Goal: Task Accomplishment & Management: Complete application form

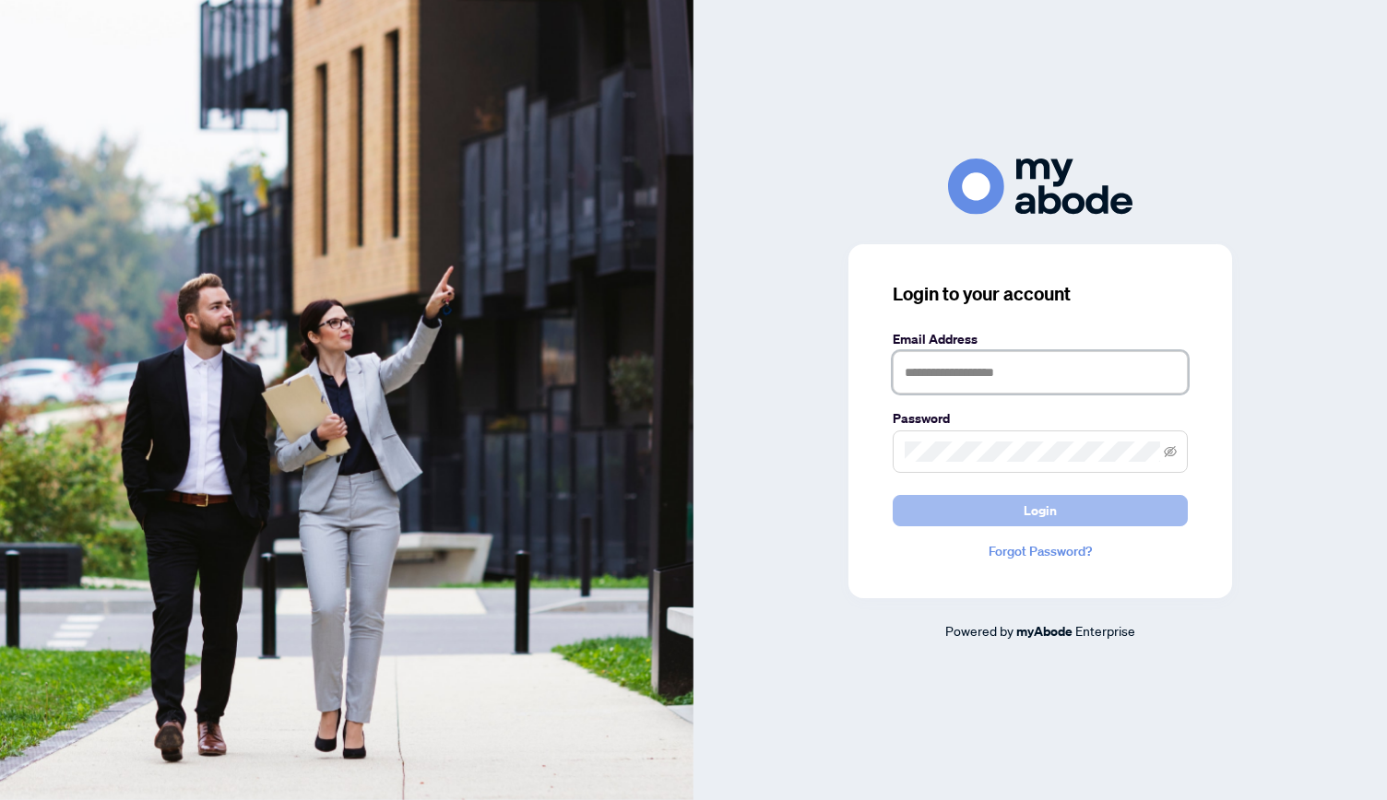
type input "**********"
click at [1037, 519] on span "Login" at bounding box center [1040, 511] width 33 height 30
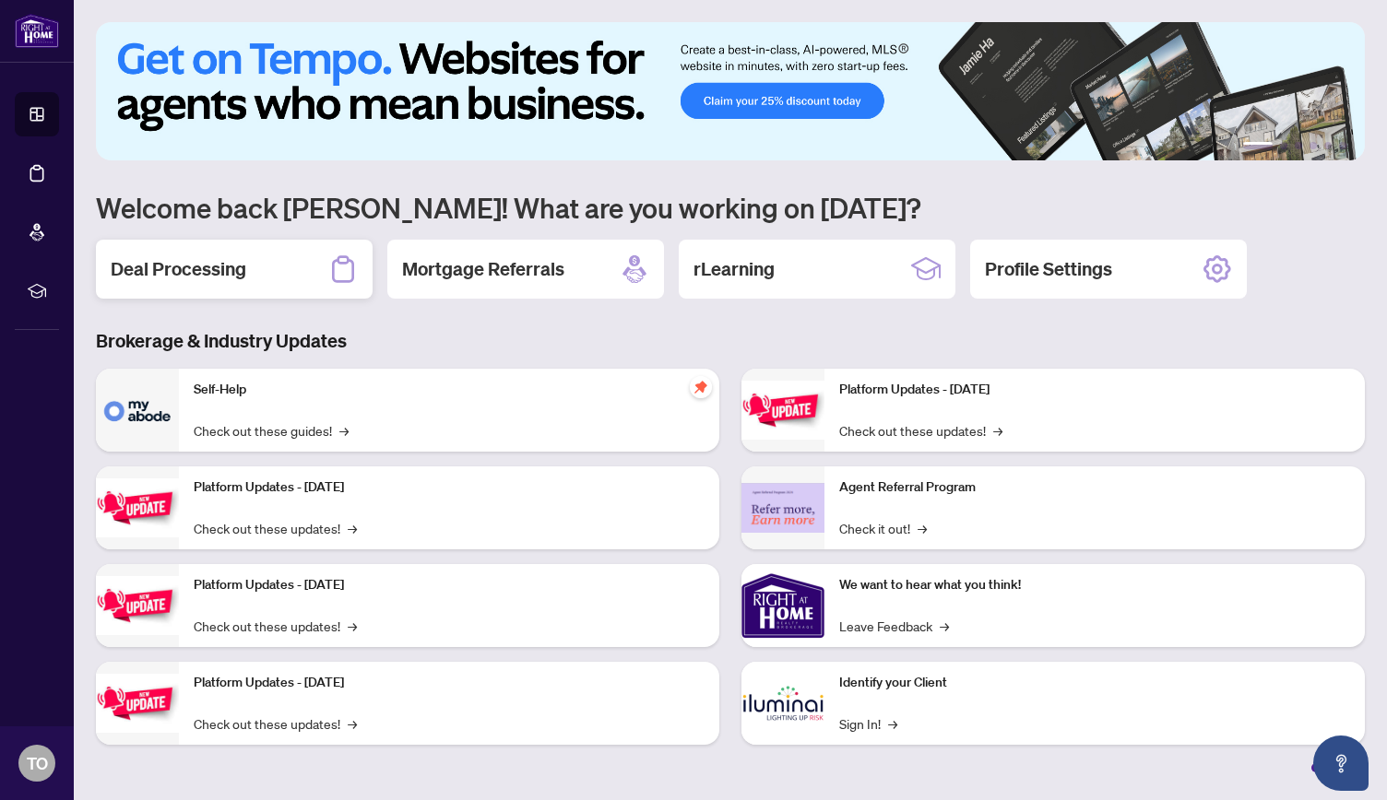
click at [195, 256] on h2 "Deal Processing" at bounding box center [179, 269] width 136 height 26
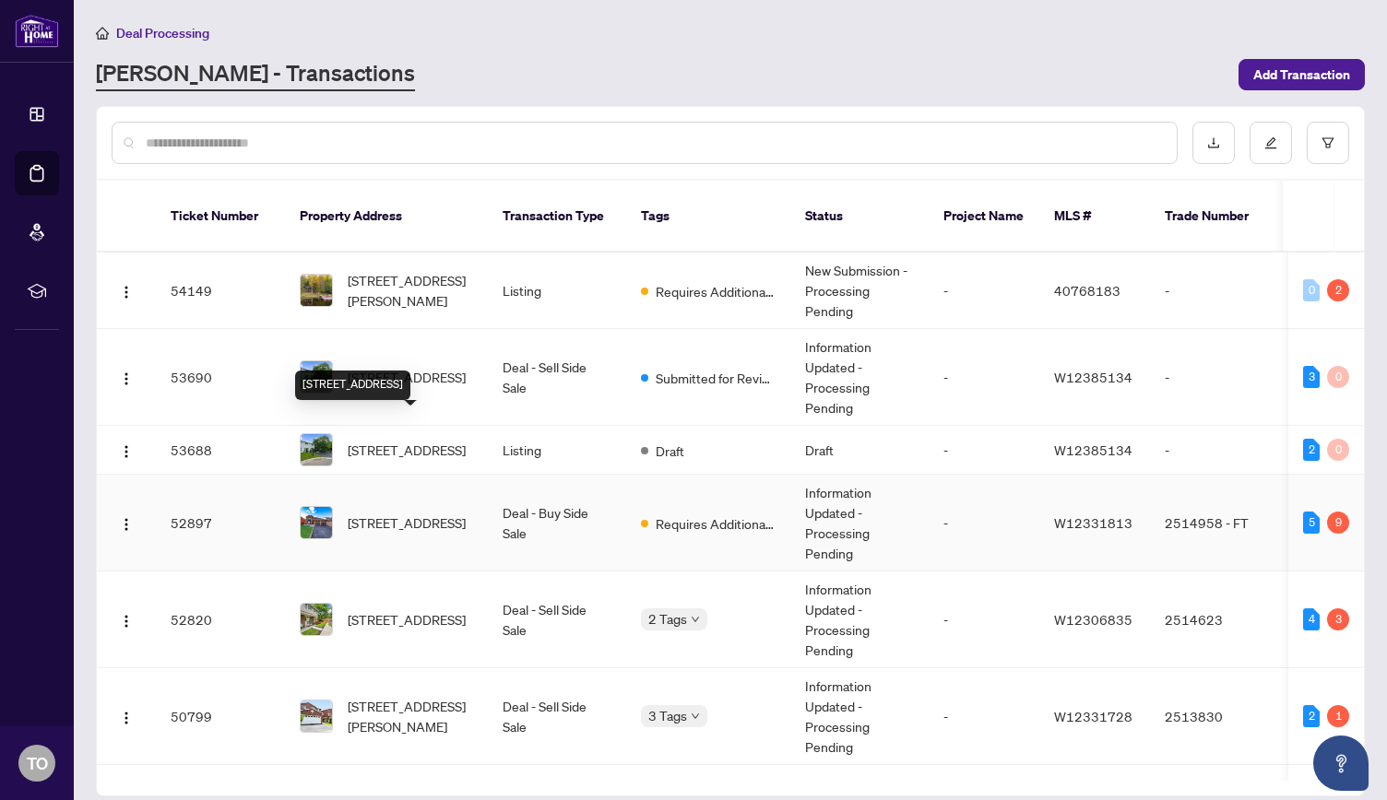
click at [413, 513] on span "[STREET_ADDRESS]" at bounding box center [407, 523] width 118 height 20
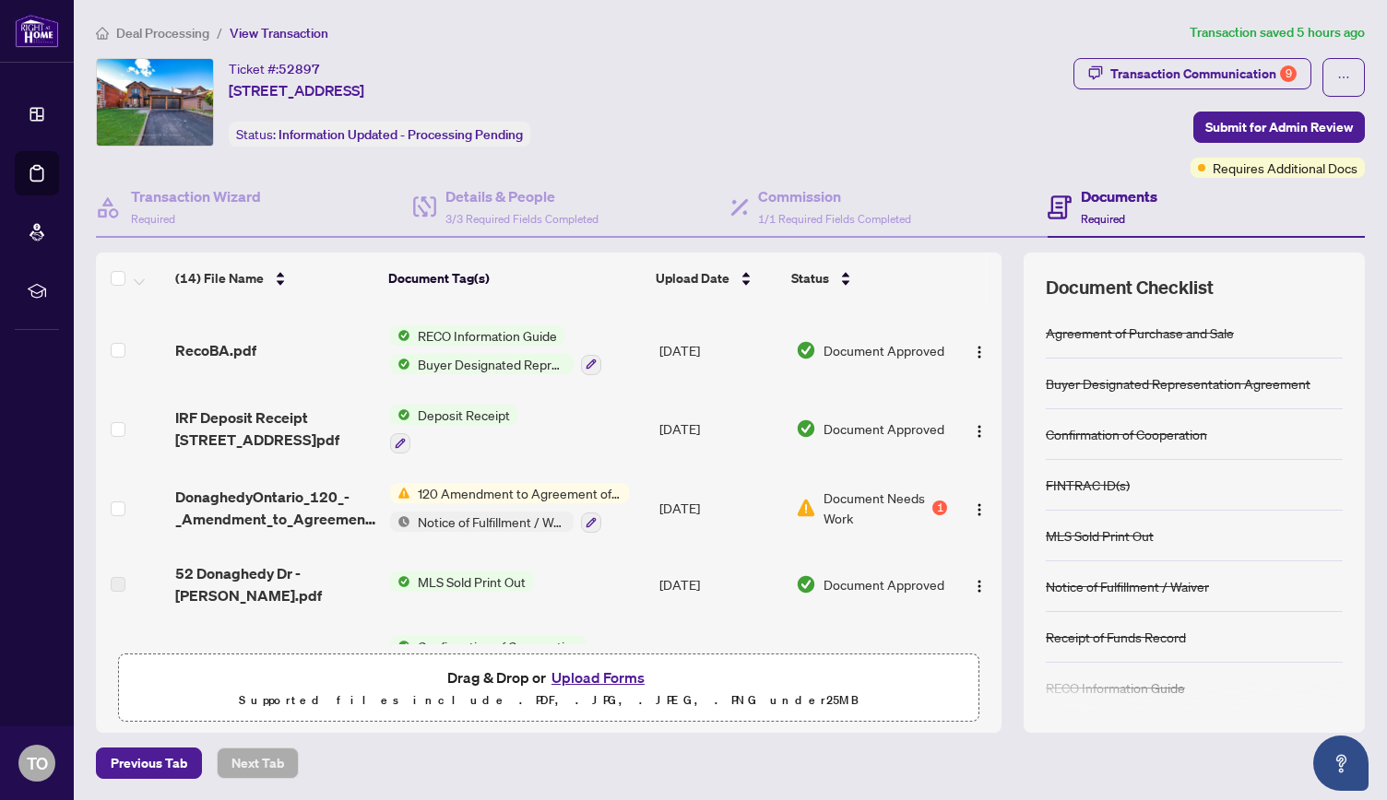
scroll to position [708, 0]
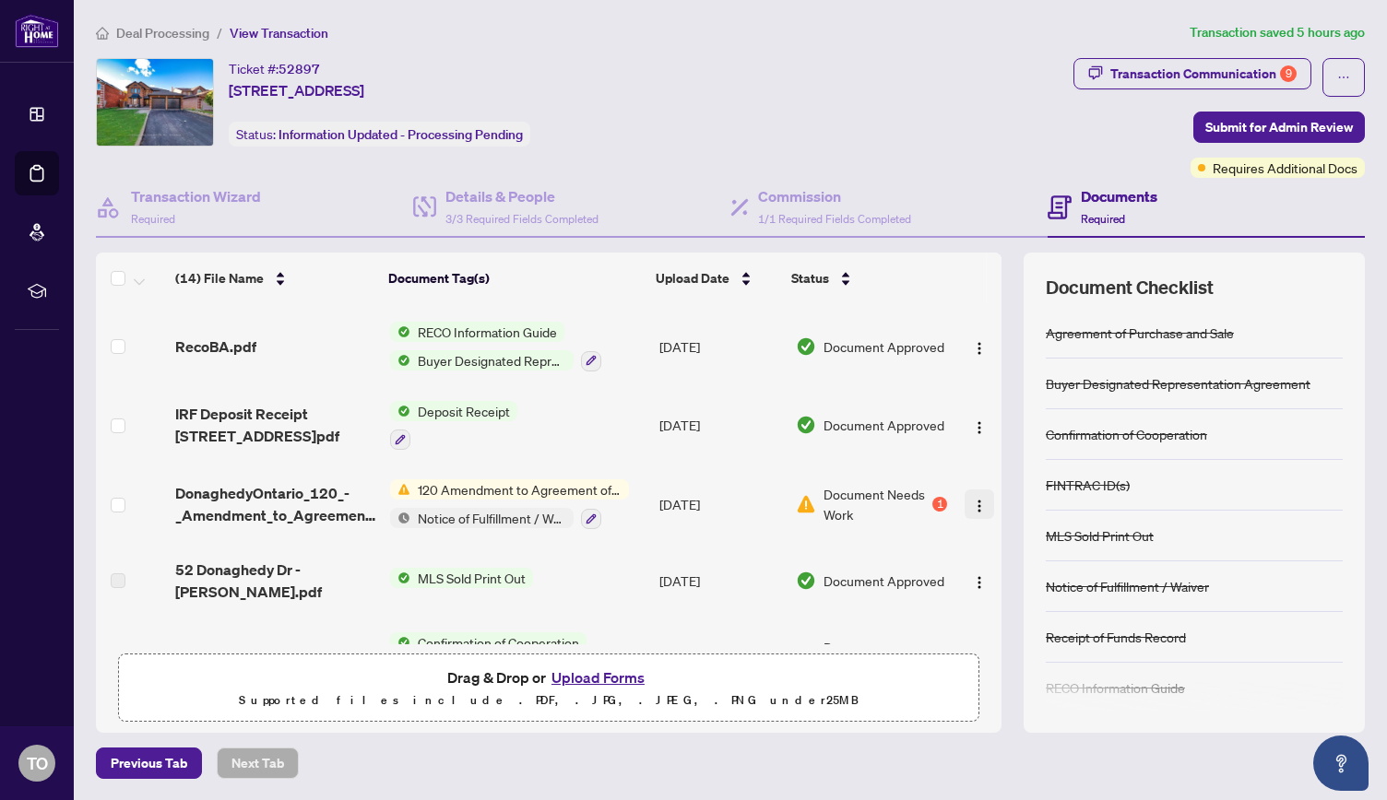
click at [976, 499] on img "button" at bounding box center [979, 506] width 15 height 15
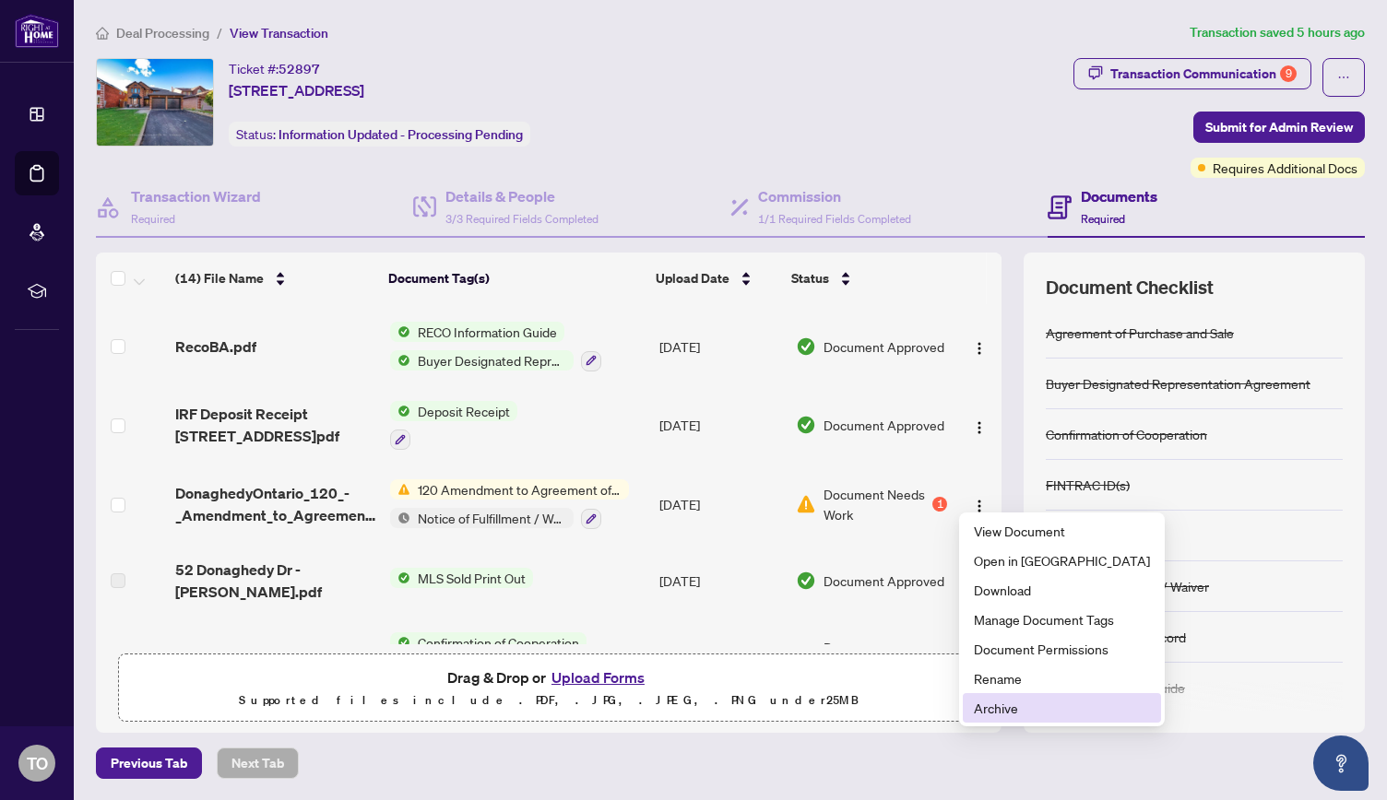
click at [1018, 712] on span "Archive" at bounding box center [1062, 708] width 176 height 20
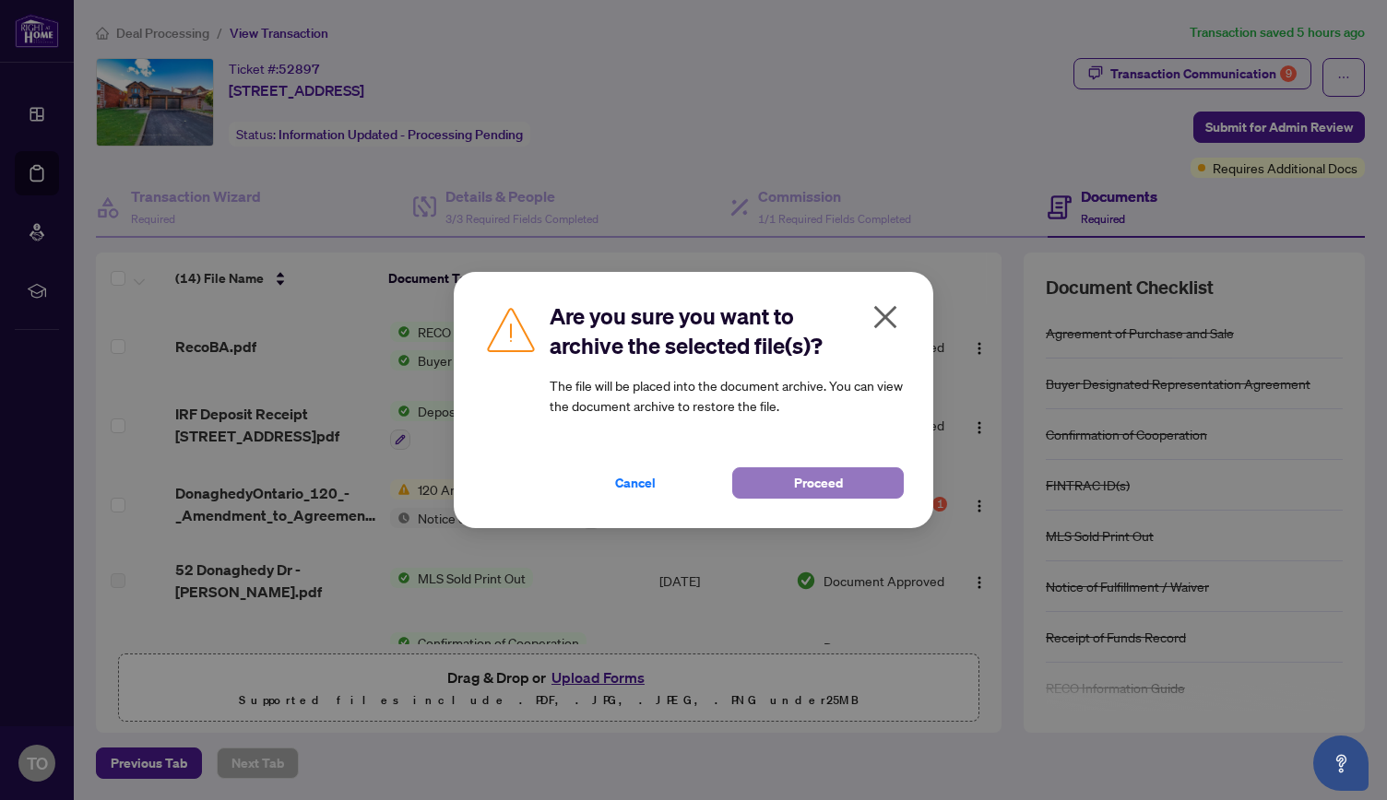
click at [840, 483] on span "Proceed" at bounding box center [818, 483] width 49 height 30
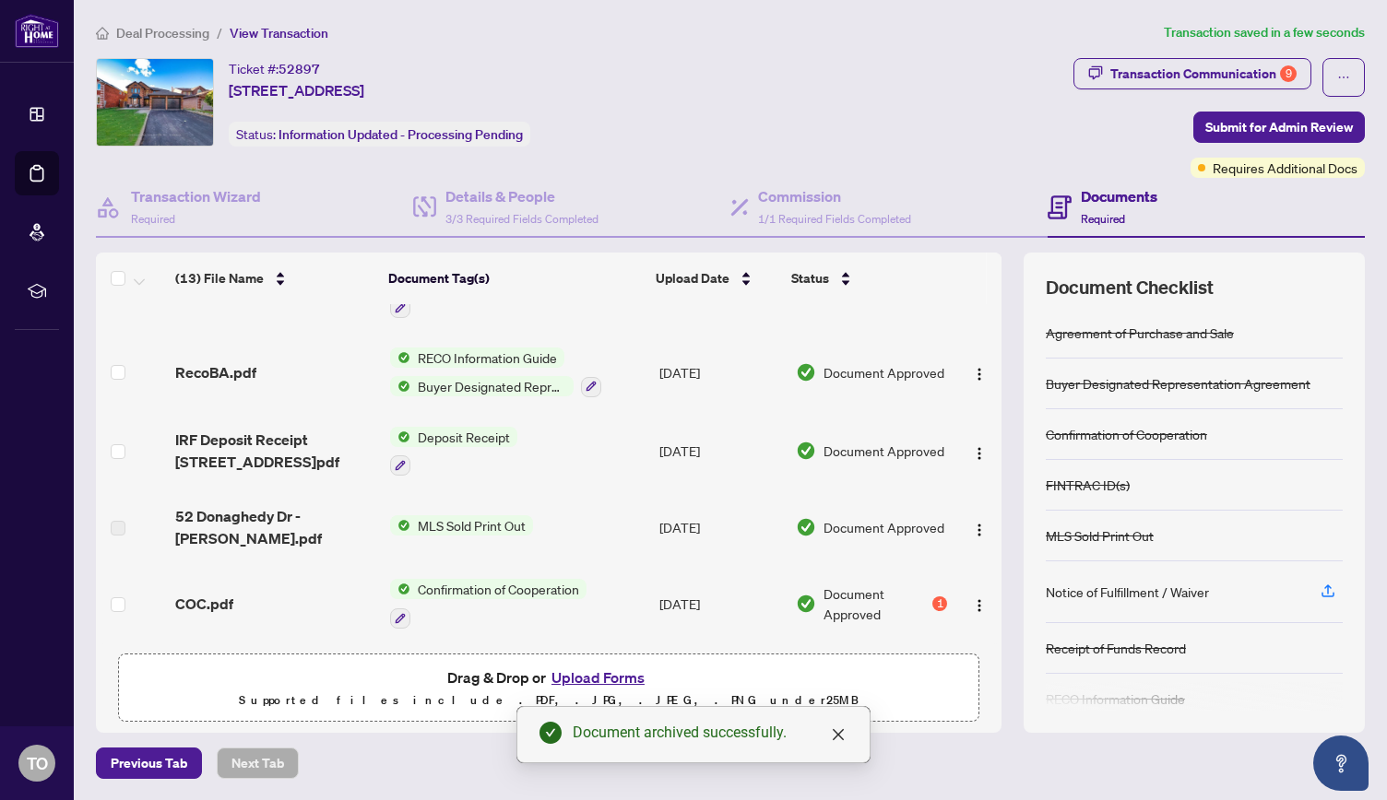
scroll to position [666, 0]
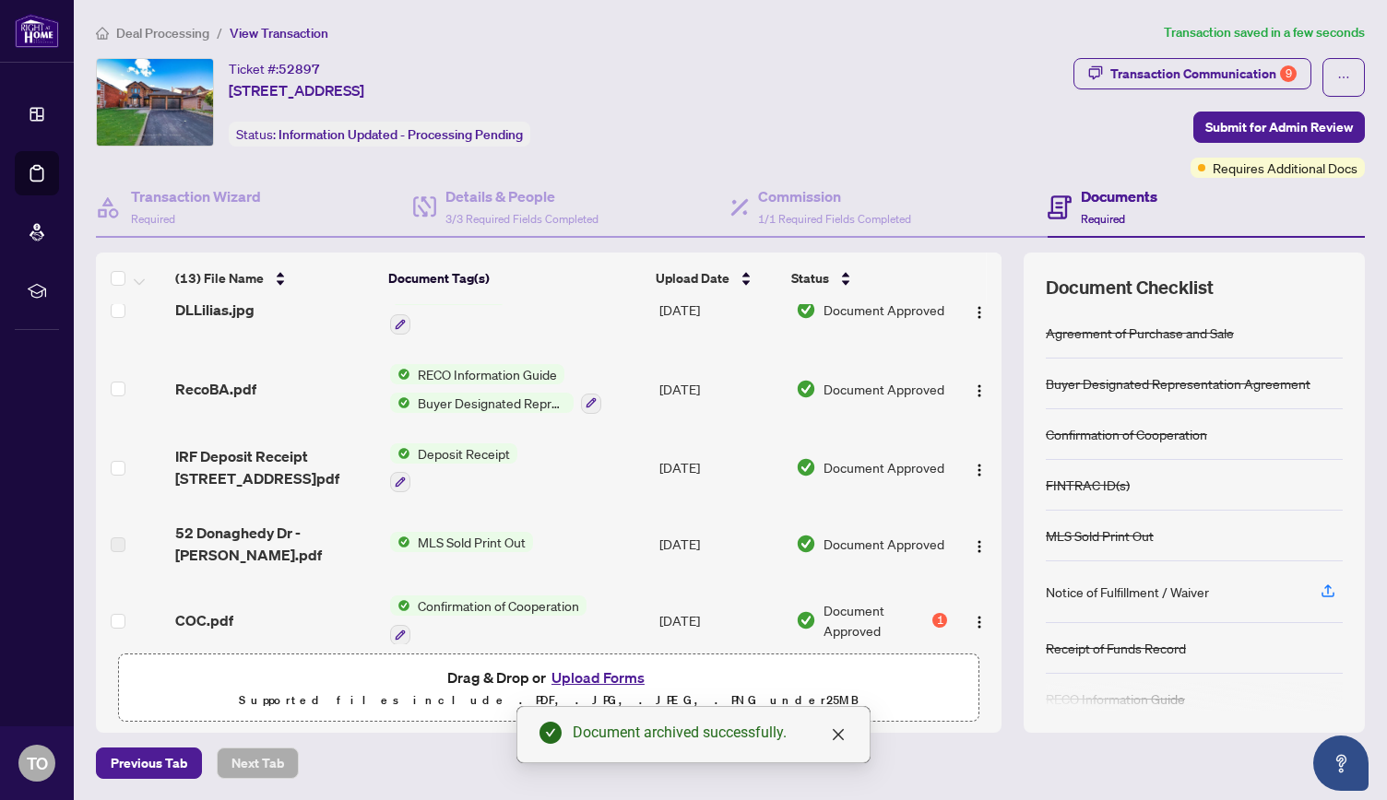
click at [622, 677] on button "Upload Forms" at bounding box center [598, 678] width 104 height 24
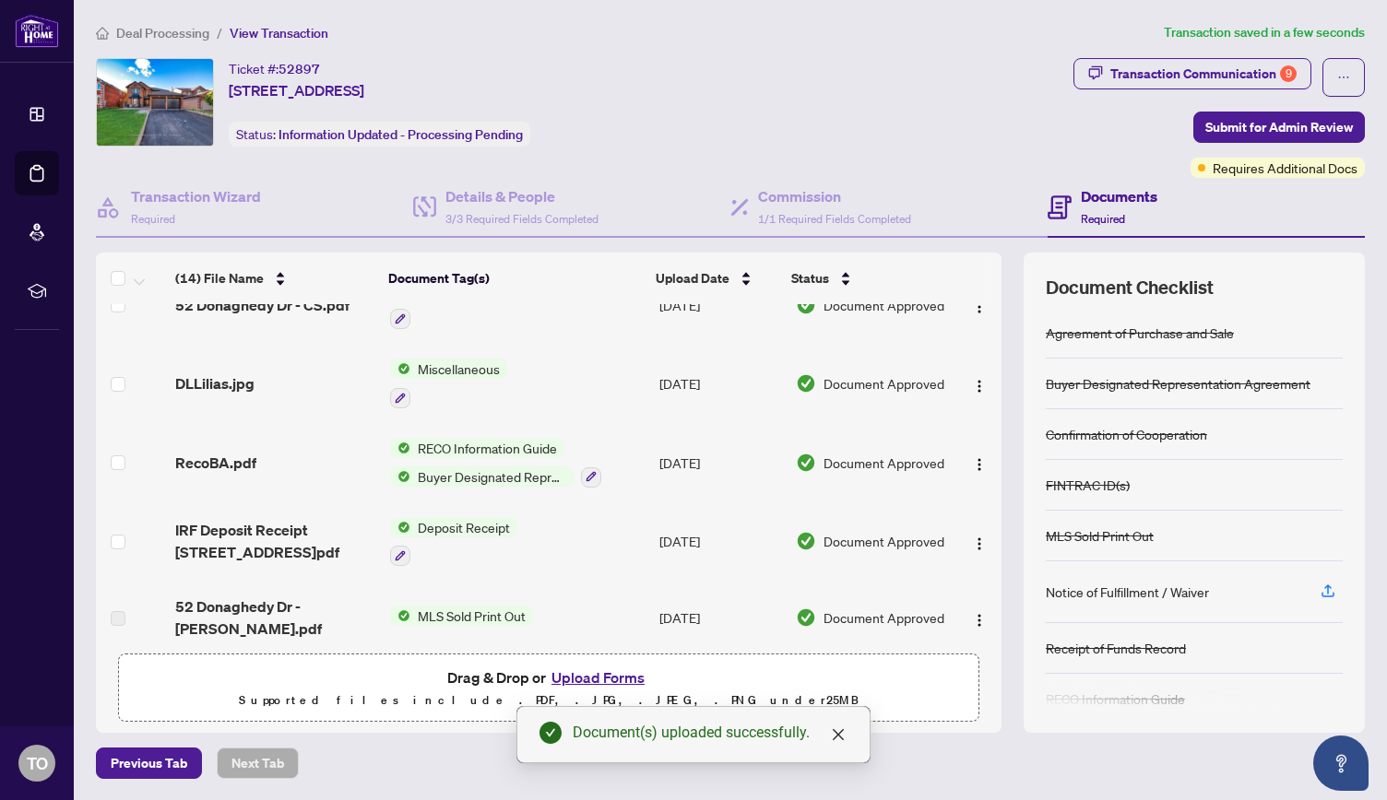
scroll to position [708, 0]
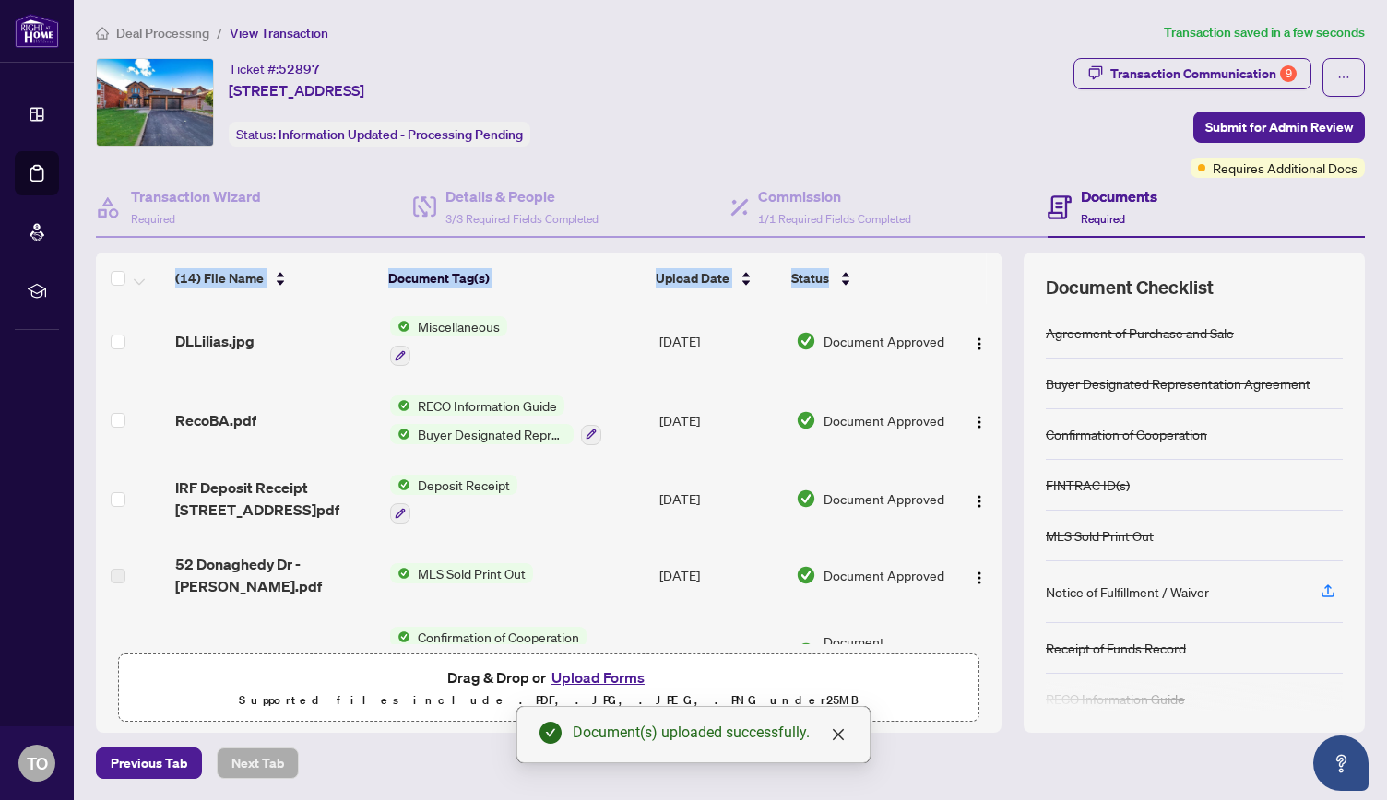
drag, startPoint x: 1000, startPoint y: 543, endPoint x: 1000, endPoint y: 276, distance: 267.4
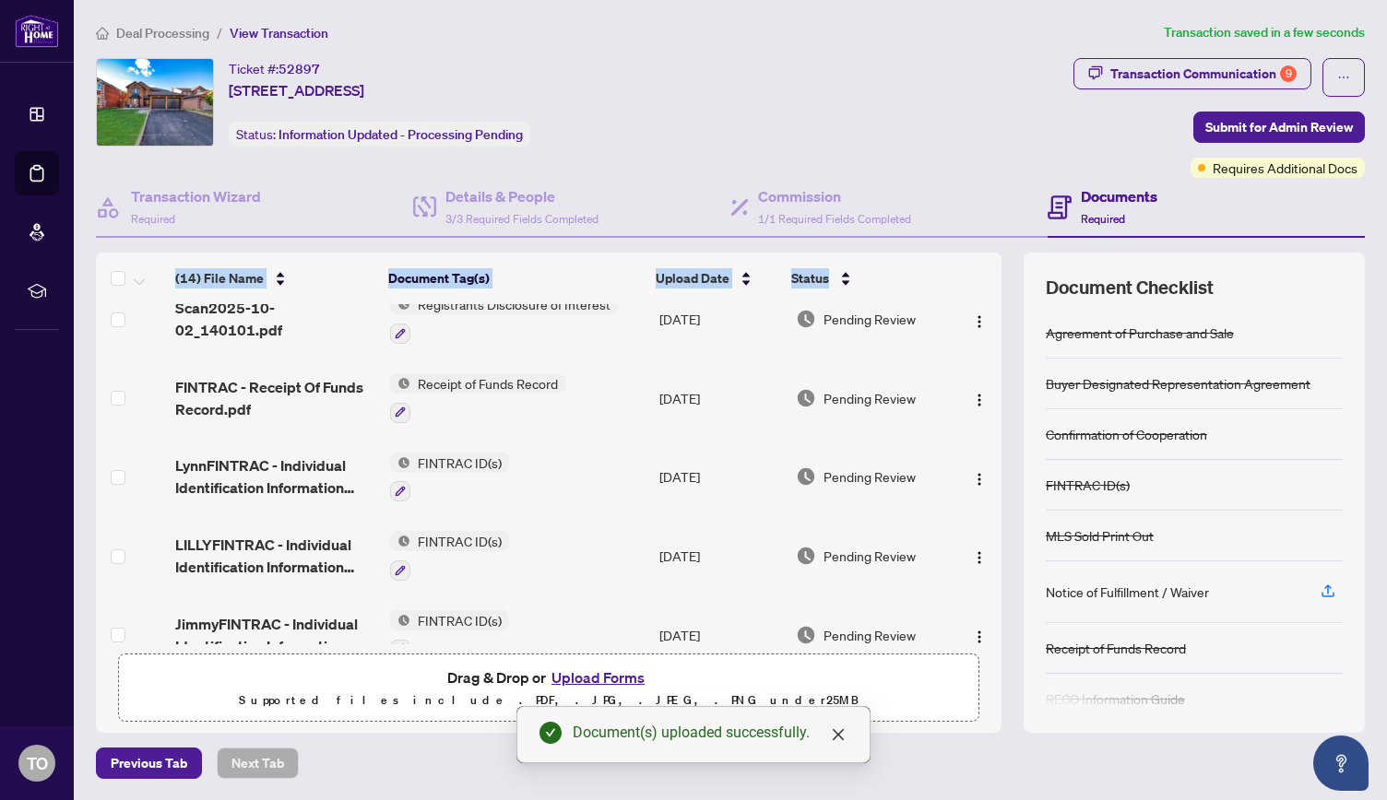
scroll to position [0, 0]
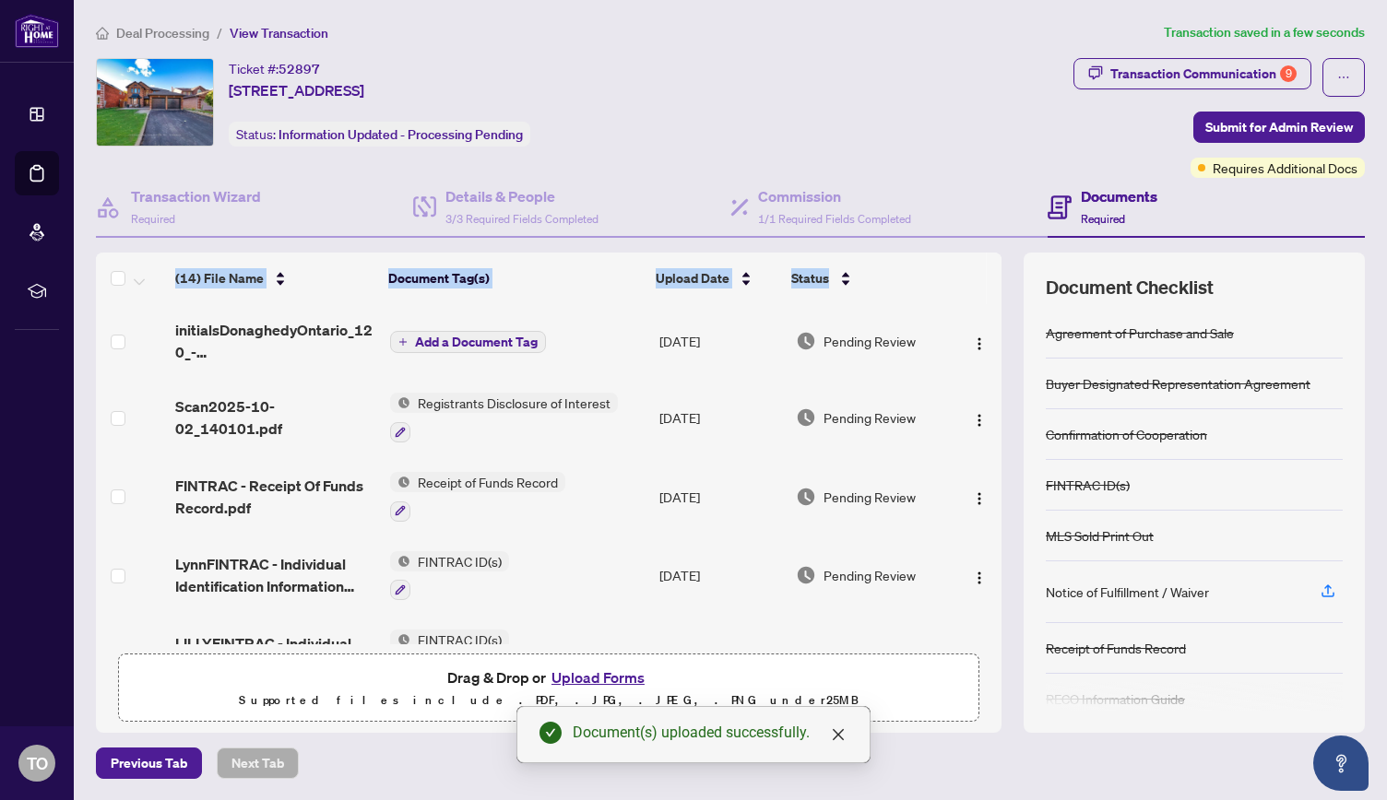
click at [480, 342] on span "Add a Document Tag" at bounding box center [476, 342] width 123 height 13
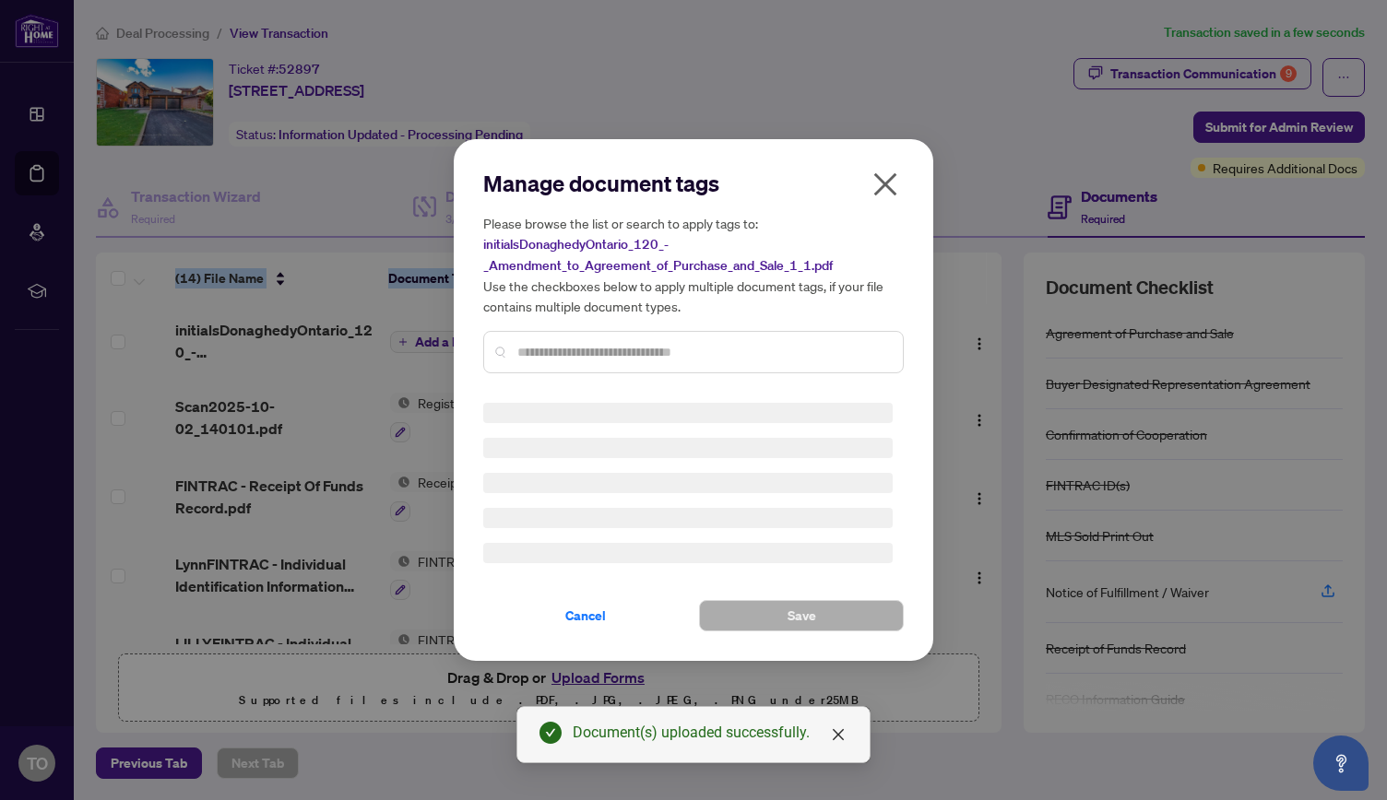
click at [579, 348] on div "Manage document tags Please browse the list or search to apply tags to: initial…" at bounding box center [693, 278] width 421 height 219
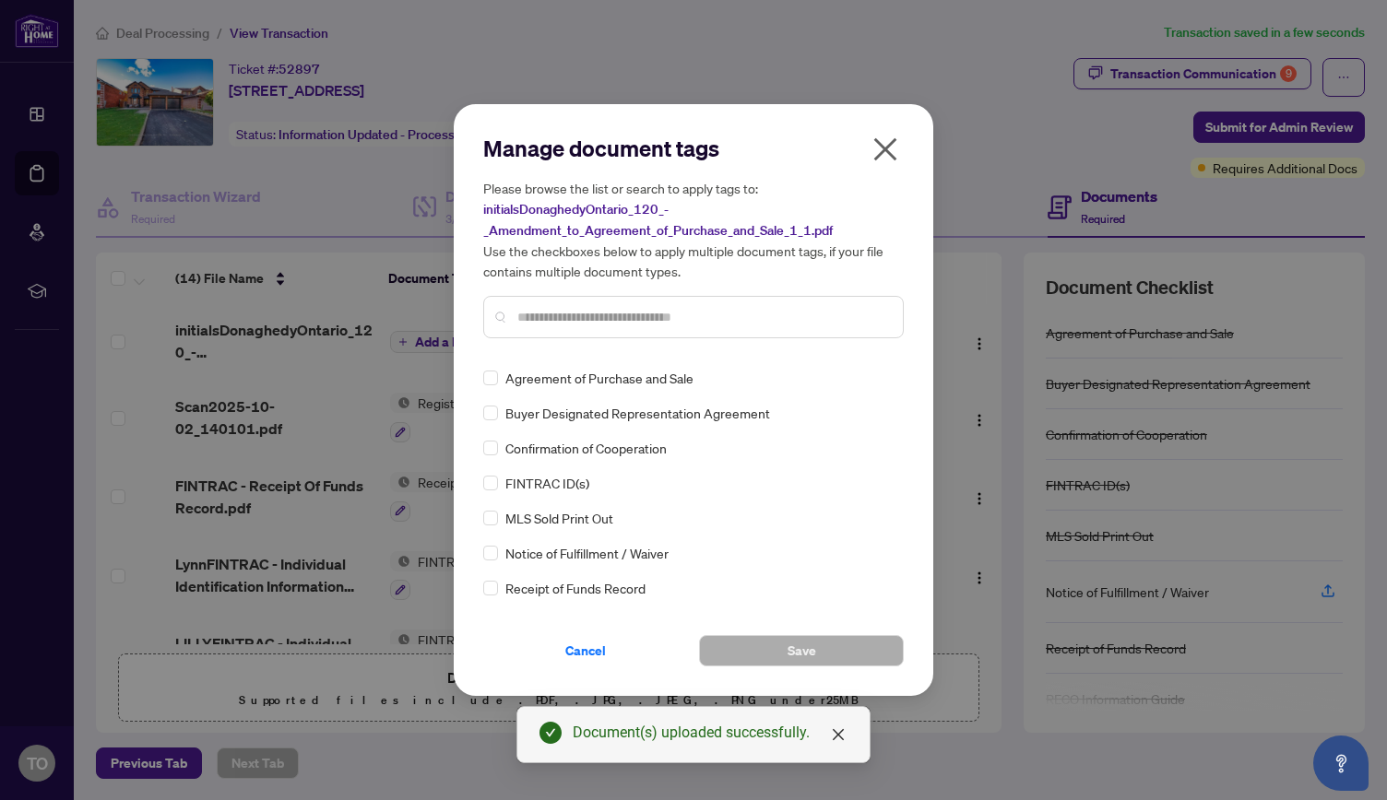
click at [576, 326] on input "text" at bounding box center [702, 317] width 371 height 20
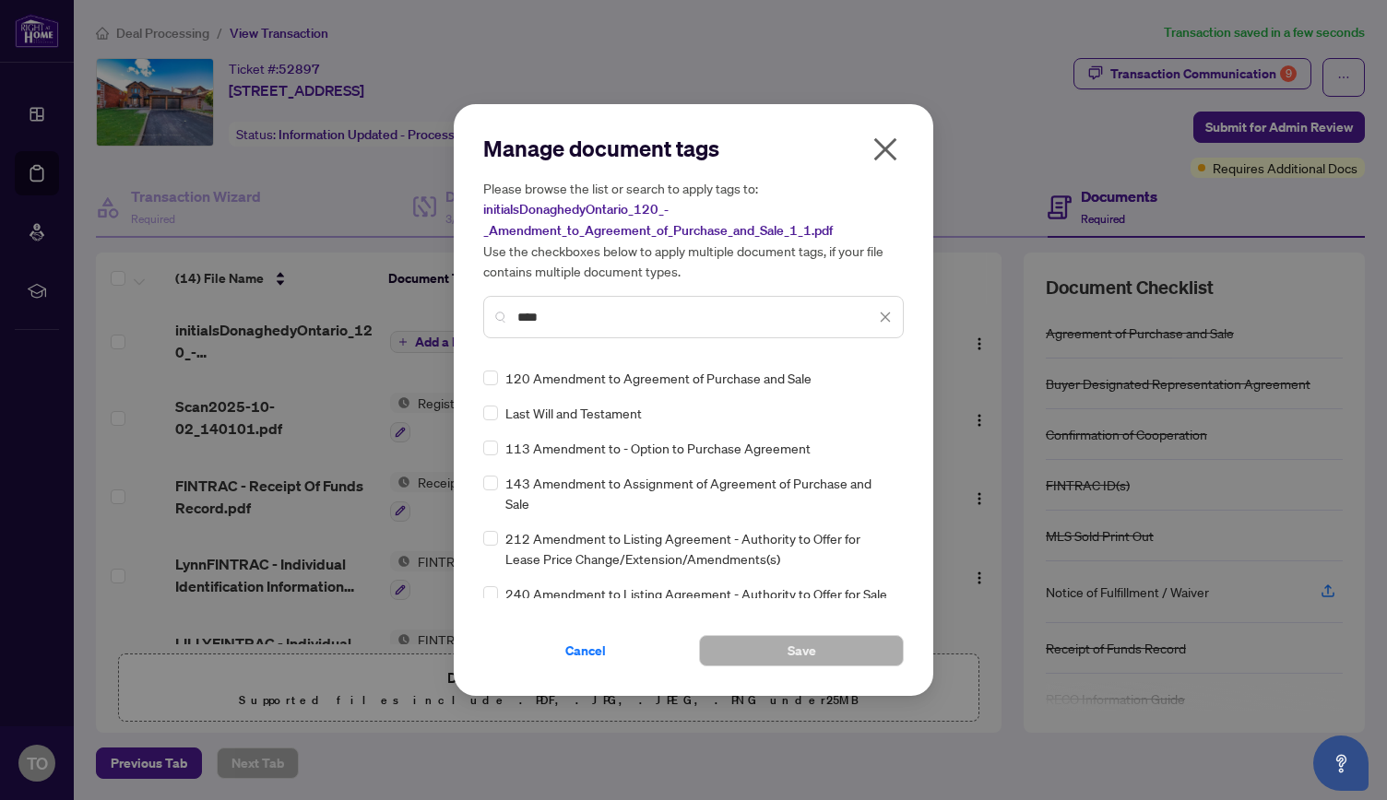
type input "****"
click at [805, 652] on span "Save" at bounding box center [802, 651] width 29 height 30
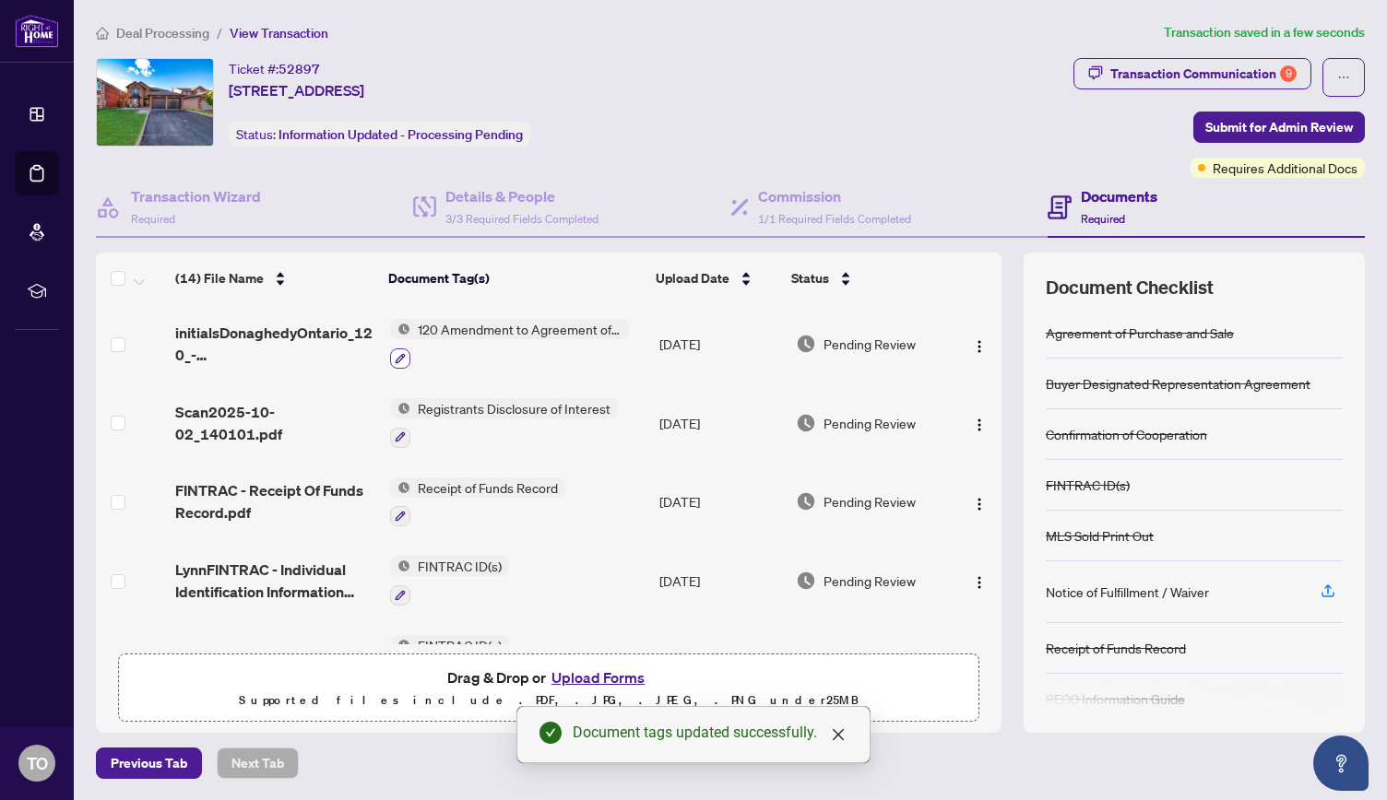
click at [405, 353] on button "button" at bounding box center [400, 359] width 20 height 20
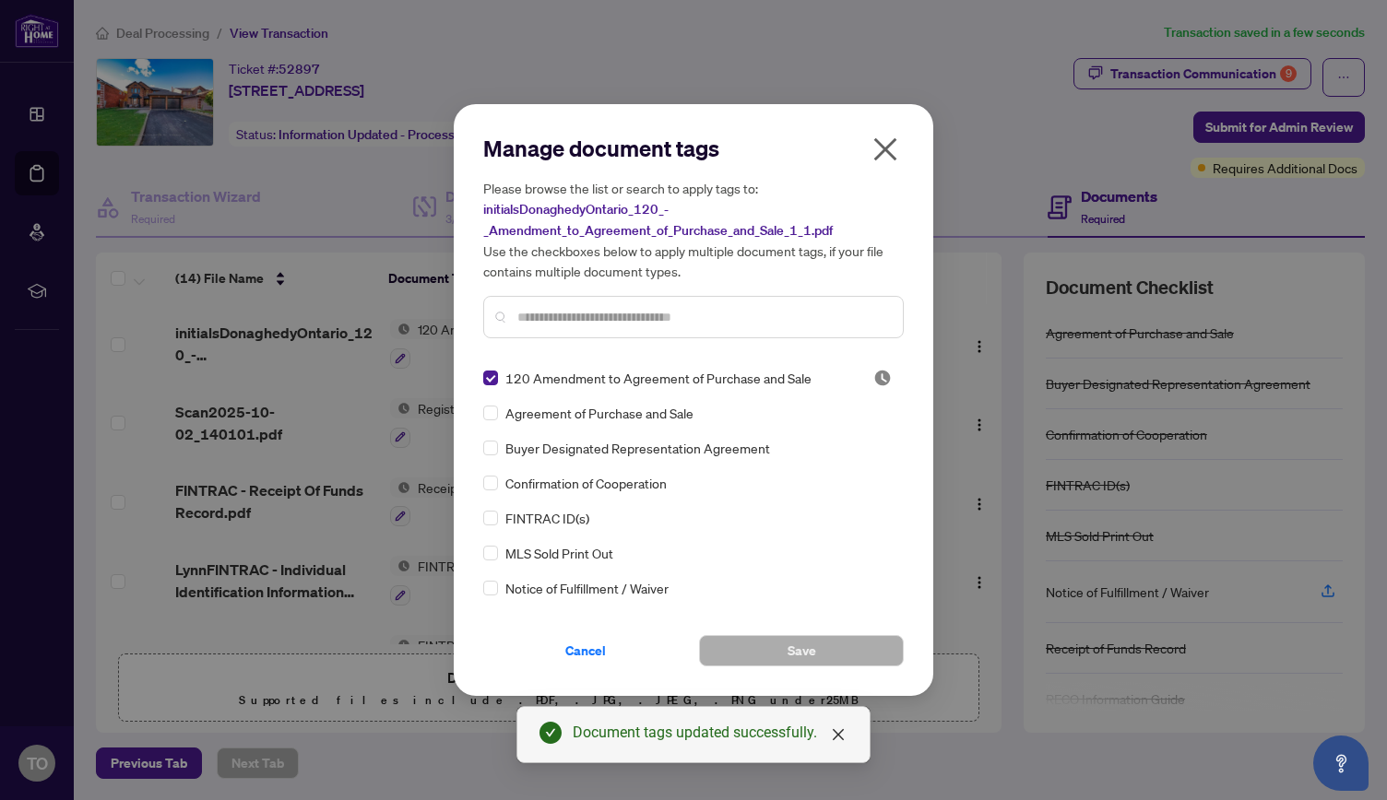
click at [614, 313] on input "text" at bounding box center [702, 317] width 371 height 20
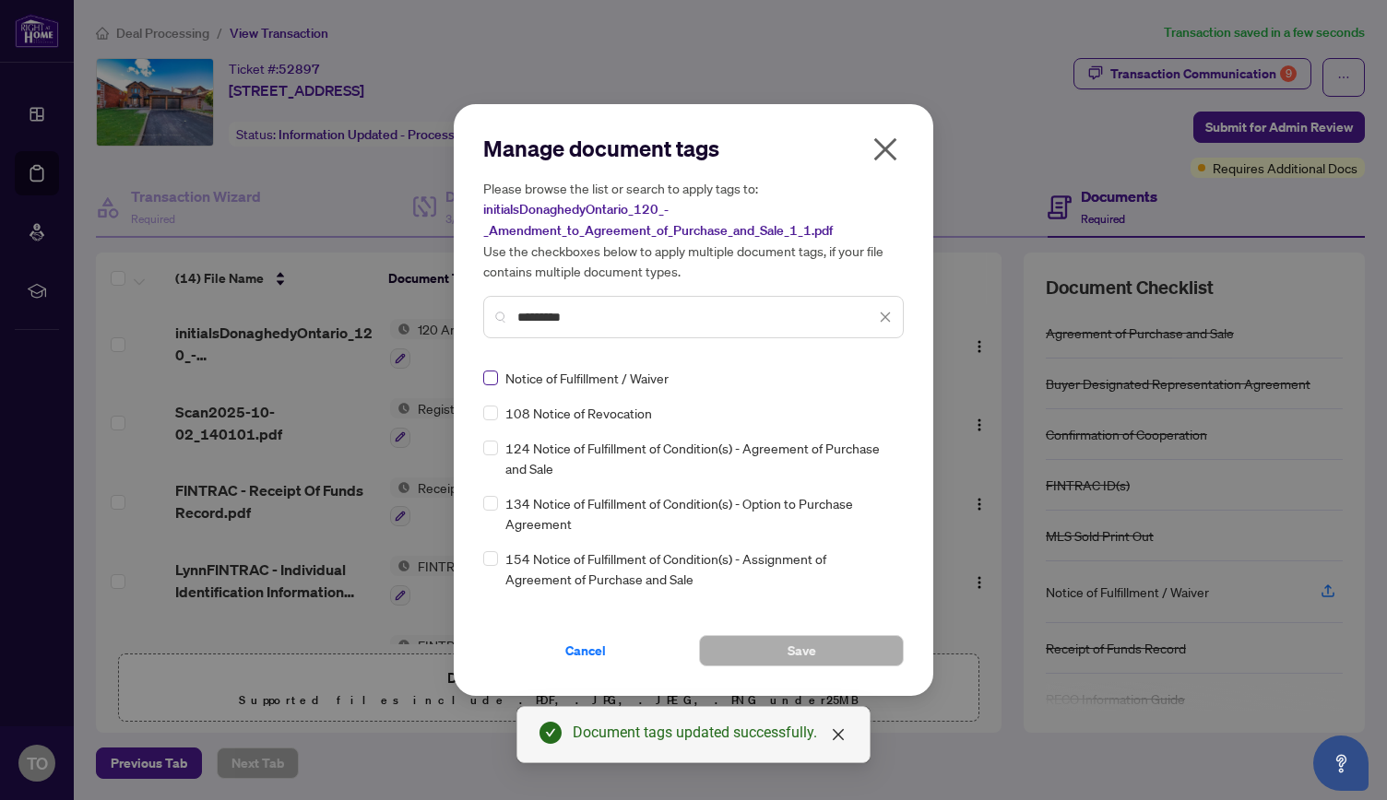
type input "*********"
click at [806, 653] on span "Save" at bounding box center [802, 651] width 29 height 30
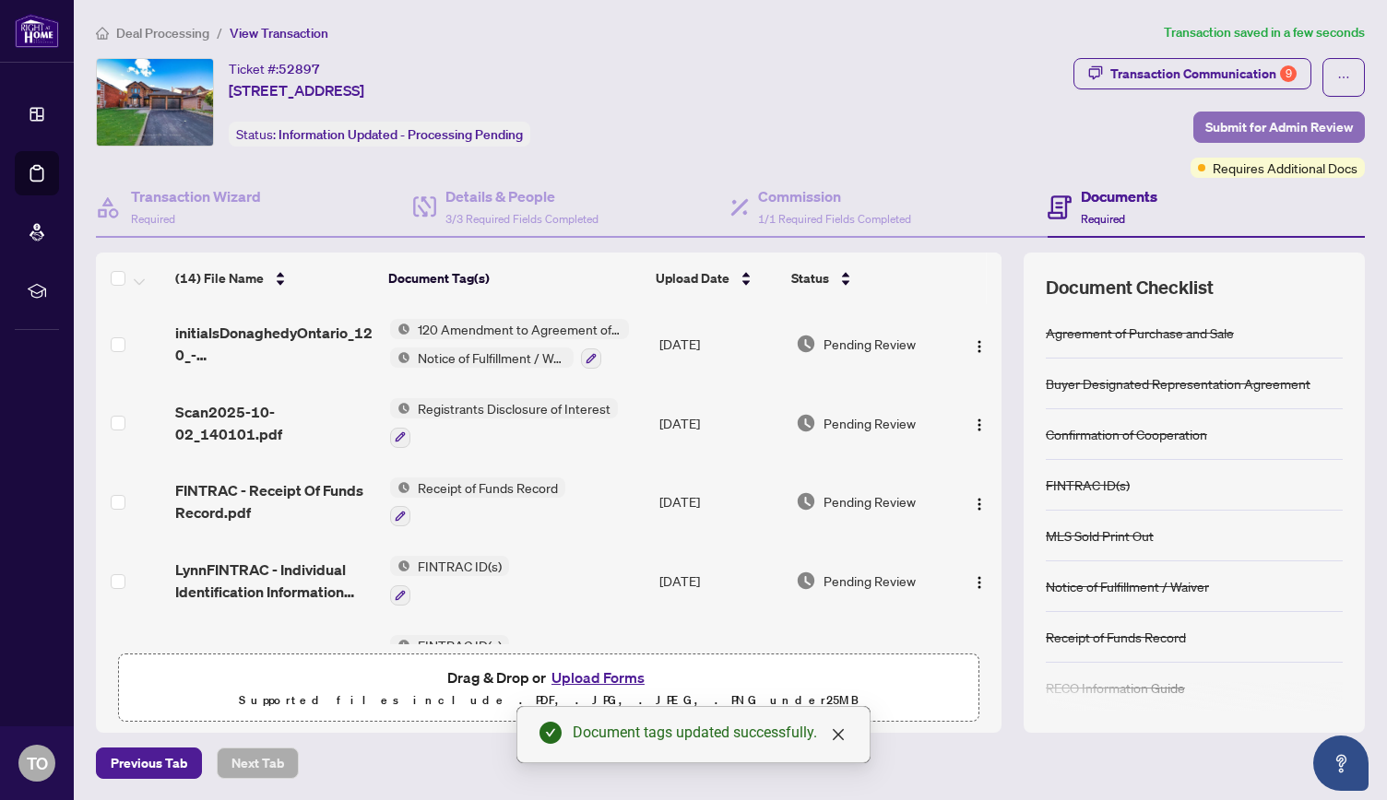
click at [1239, 128] on span "Submit for Admin Review" at bounding box center [1279, 128] width 148 height 30
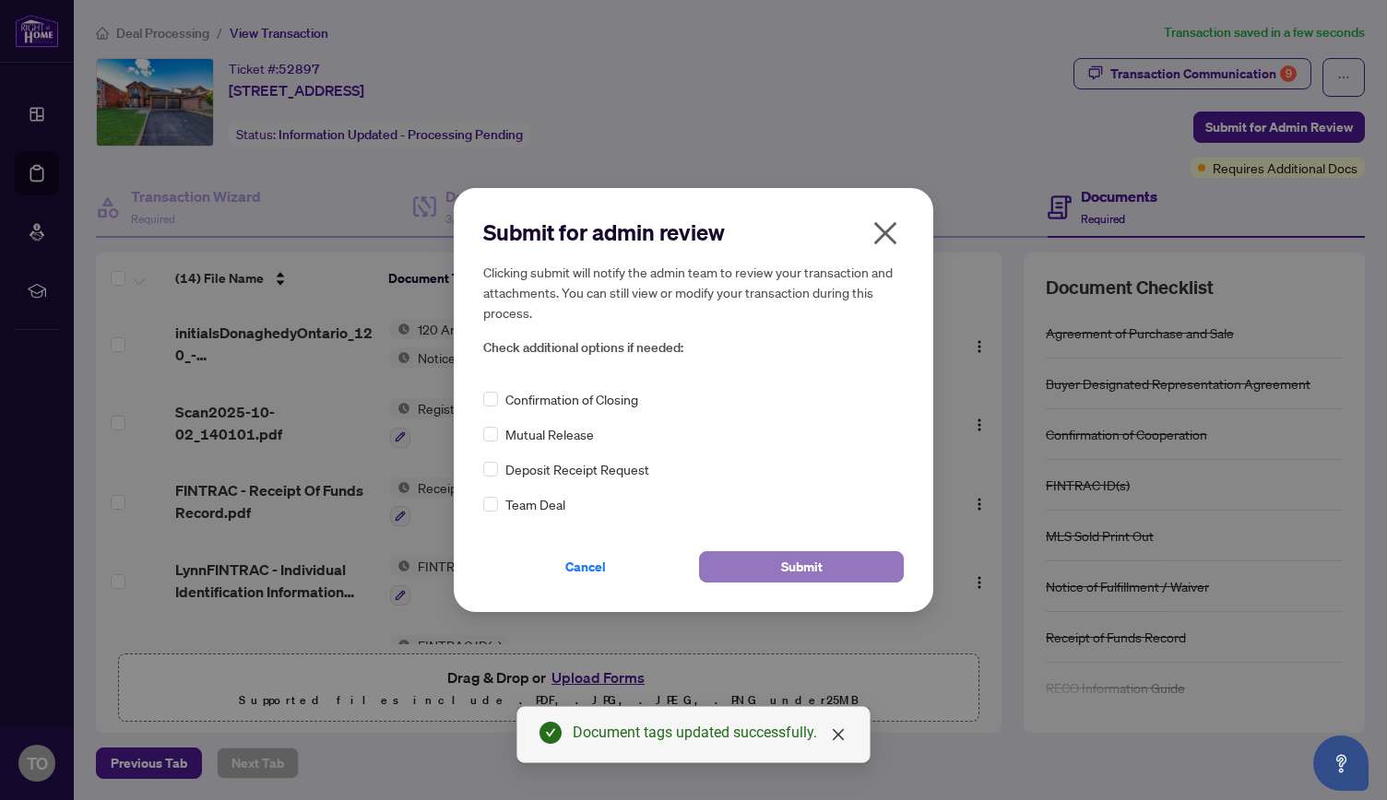
click at [850, 558] on button "Submit" at bounding box center [801, 566] width 205 height 31
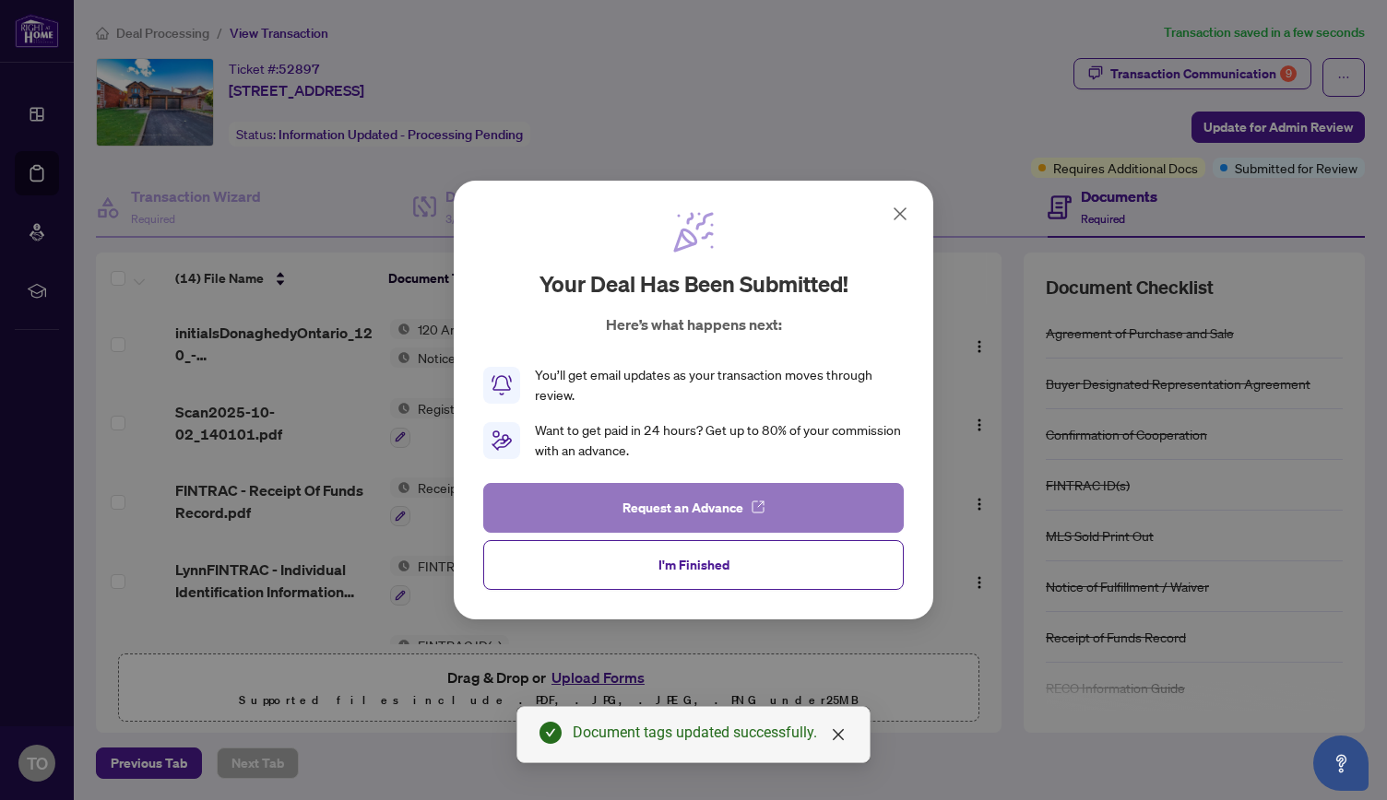
click at [655, 508] on span "Request an Advance" at bounding box center [682, 508] width 121 height 30
